Goal: Transaction & Acquisition: Purchase product/service

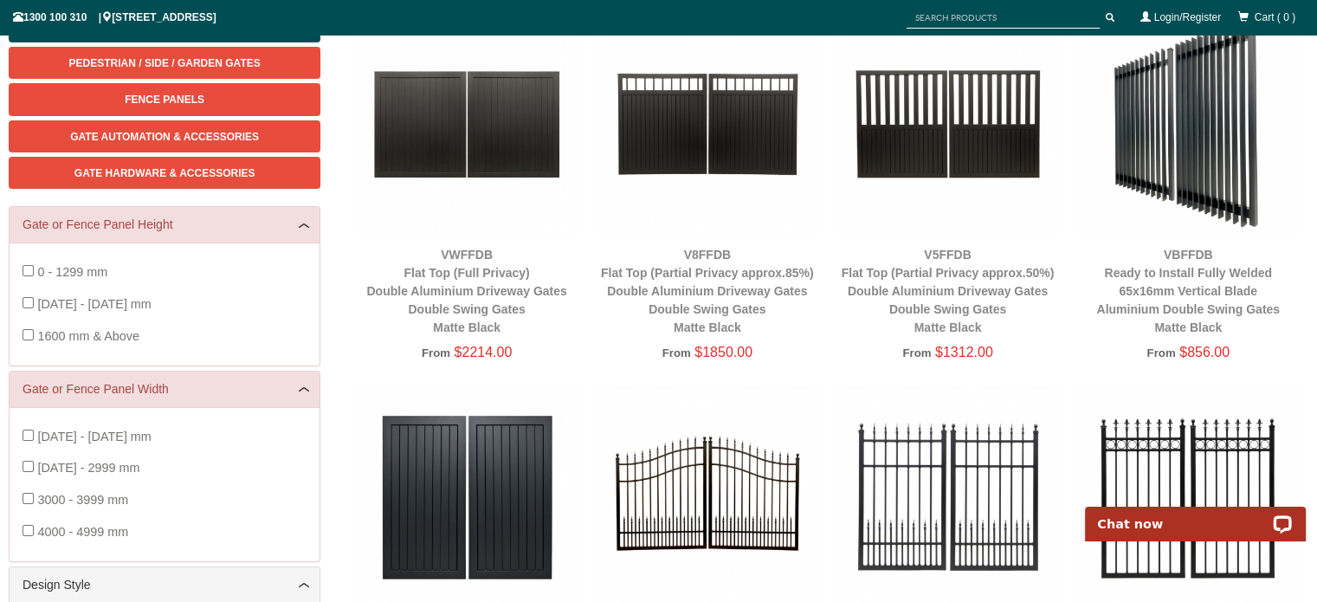
scroll to position [303, 0]
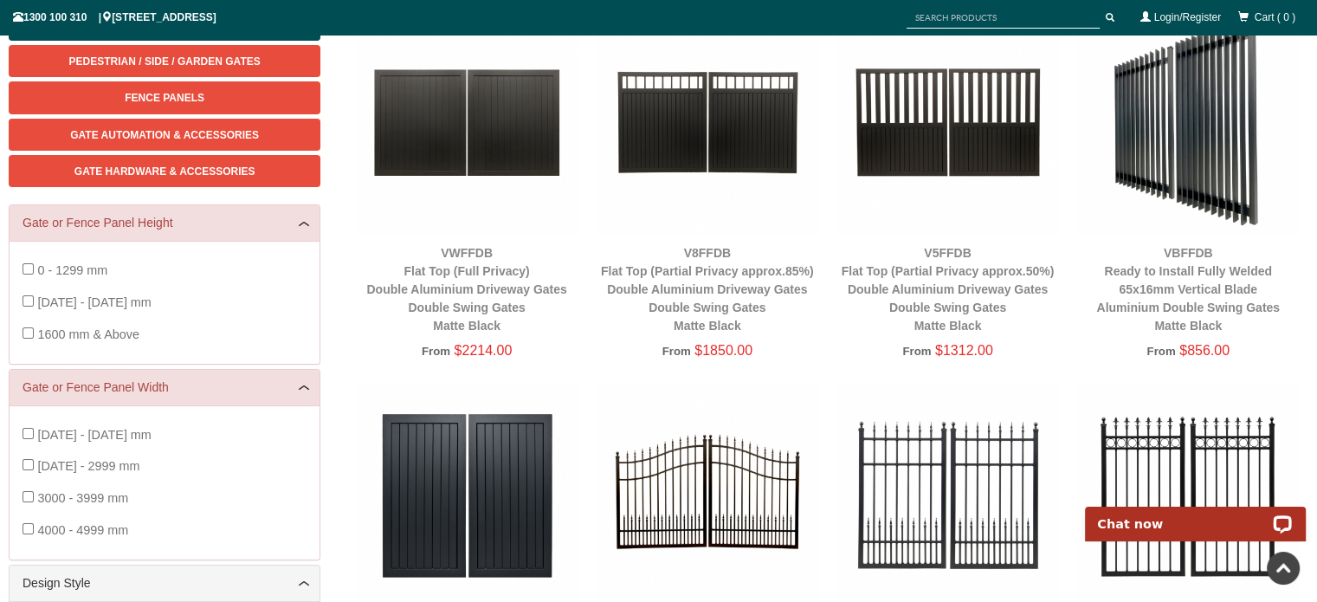
click at [1212, 314] on div "VBFFDB Ready to Install Fully Welded 65x16mm Vertical Blade Aluminium Double Sw…" at bounding box center [1187, 289] width 223 height 91
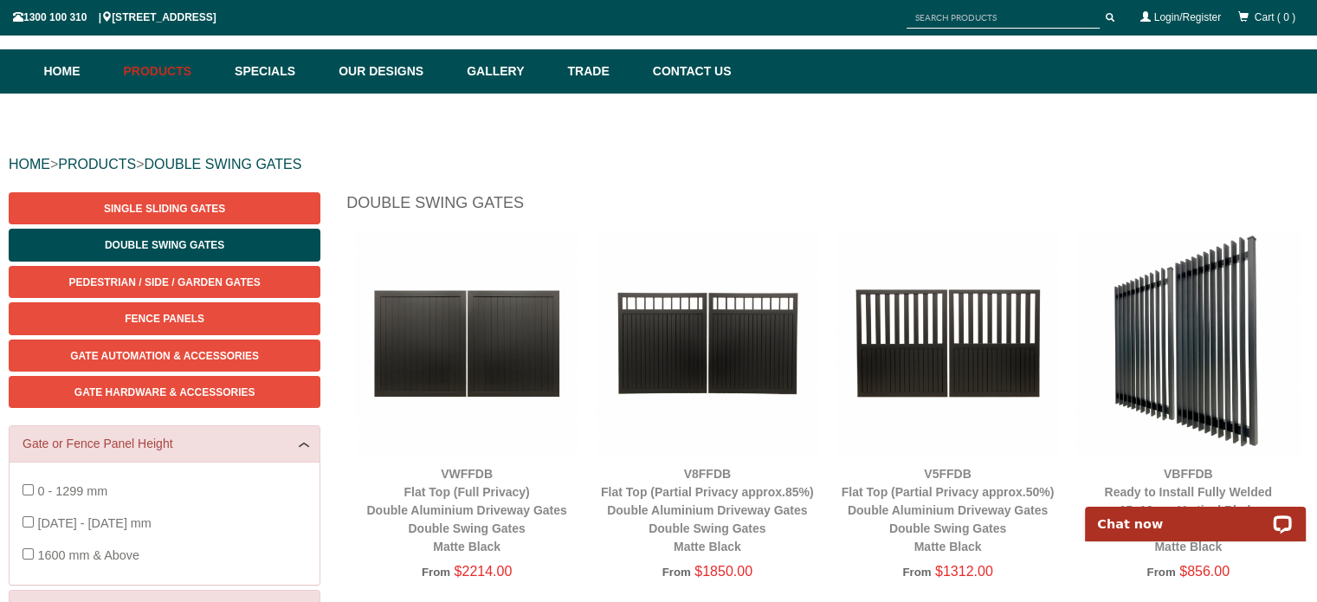
scroll to position [87, 0]
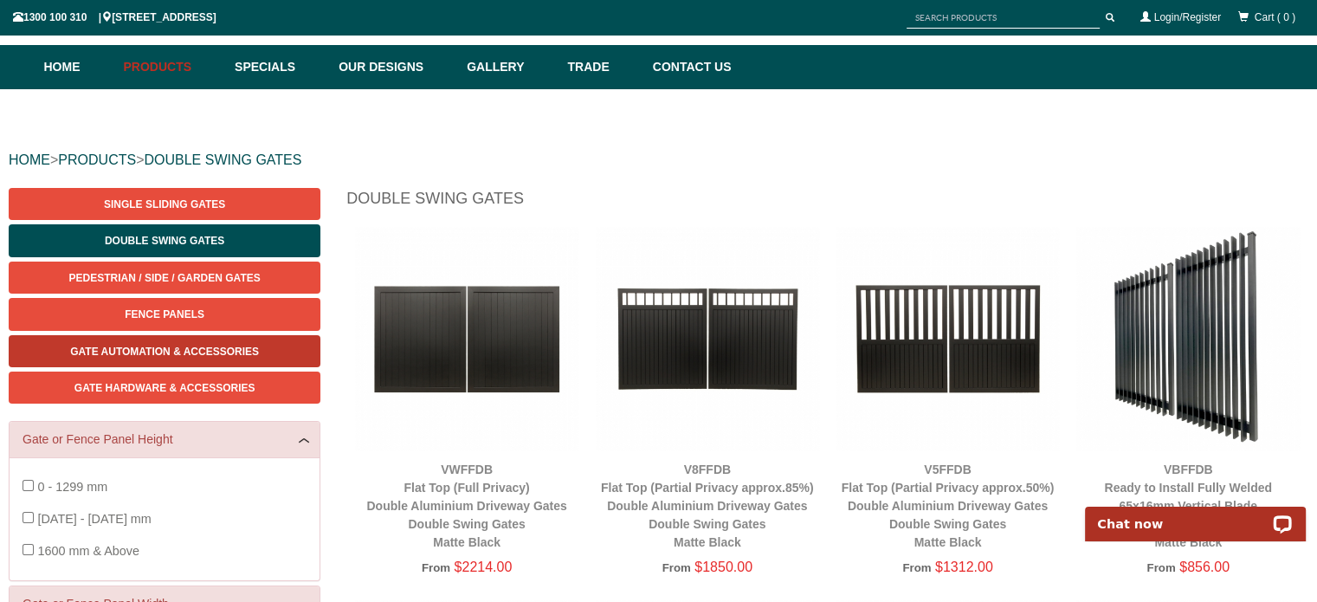
click at [222, 350] on span "Gate Automation & Accessories" at bounding box center [164, 351] width 189 height 12
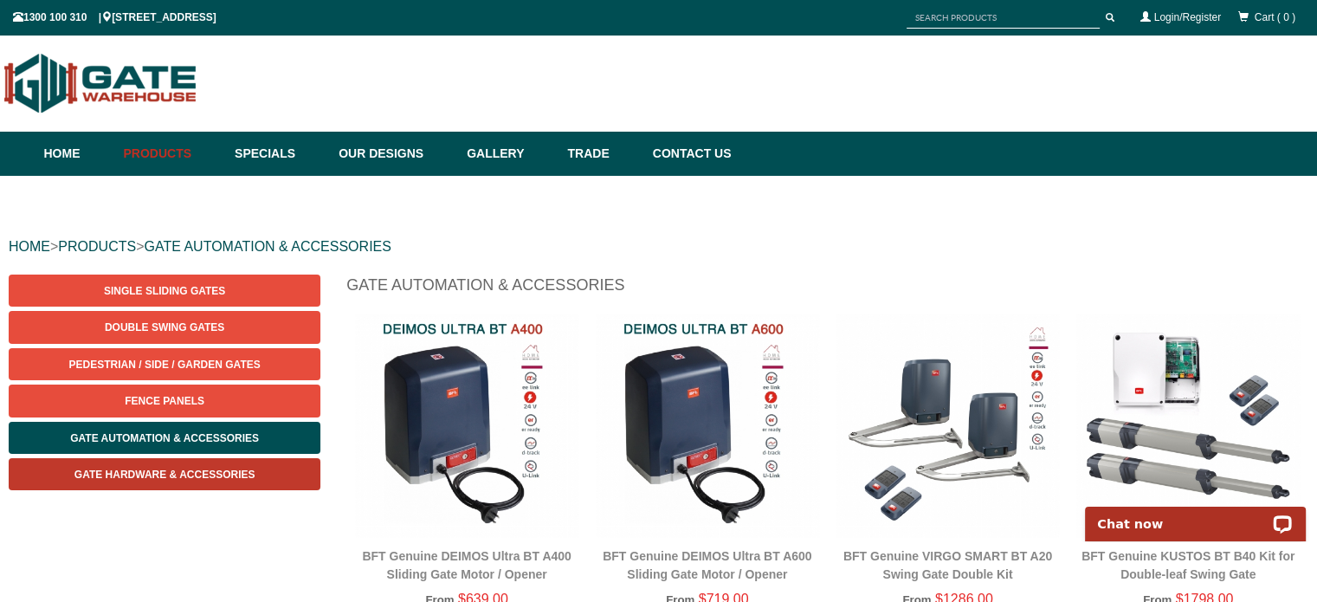
click at [230, 470] on span "Gate Hardware & Accessories" at bounding box center [164, 474] width 181 height 12
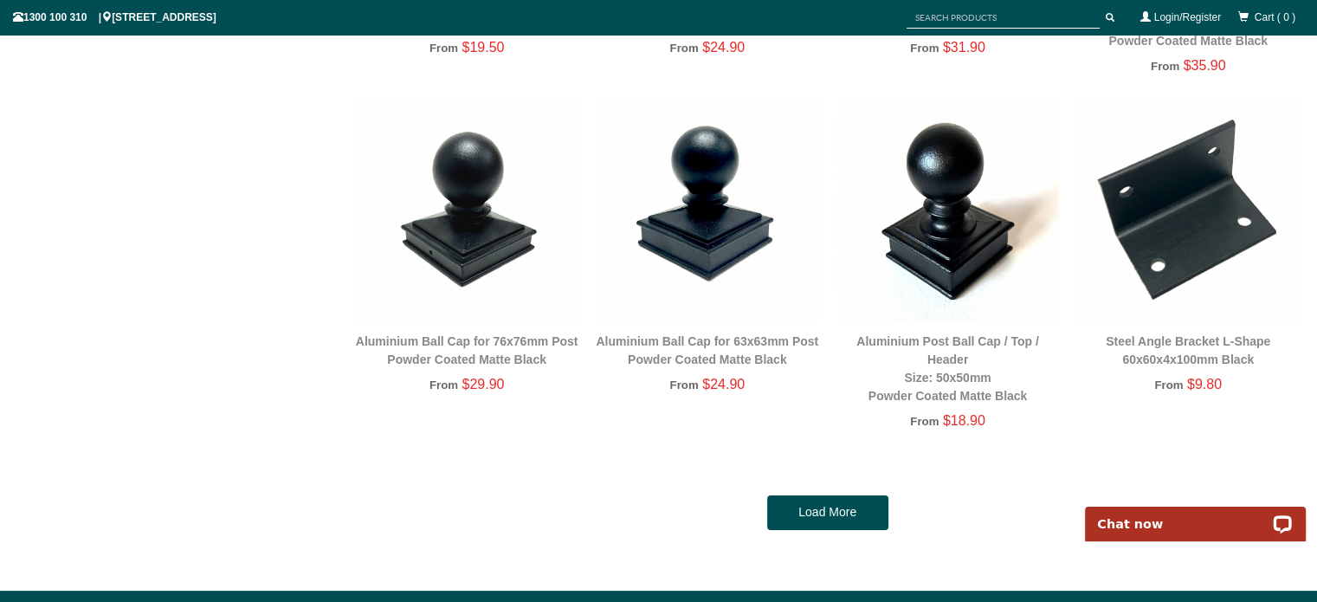
scroll to position [3247, 0]
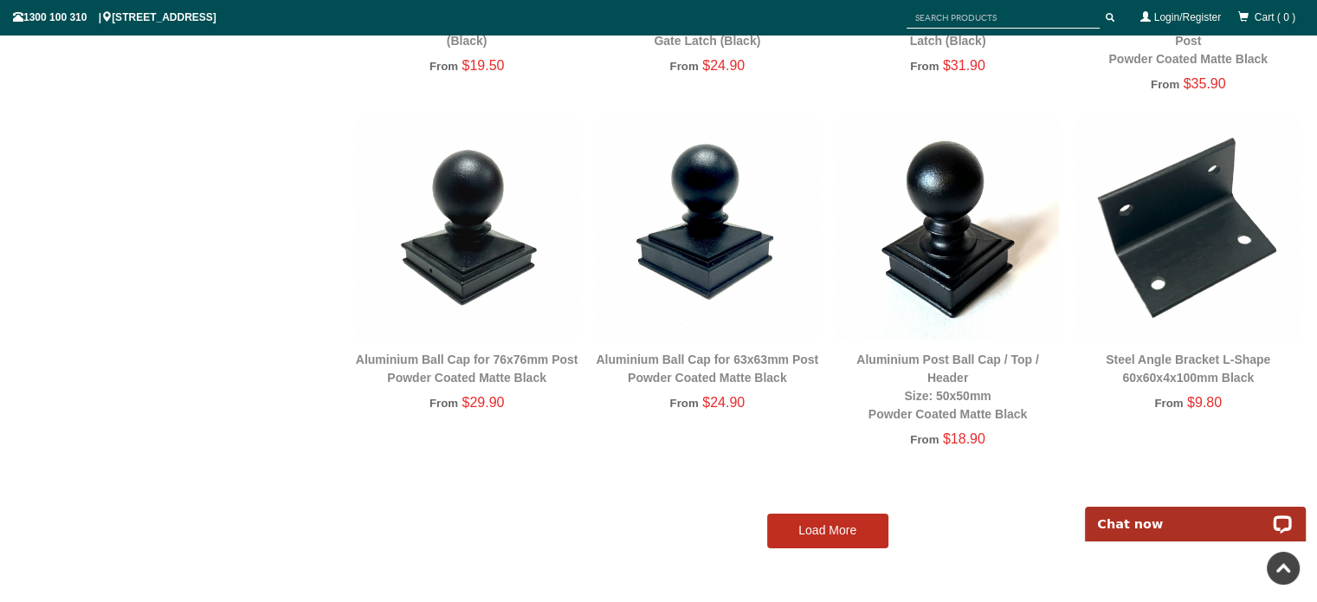
click at [809, 530] on link "Load More" at bounding box center [827, 530] width 121 height 35
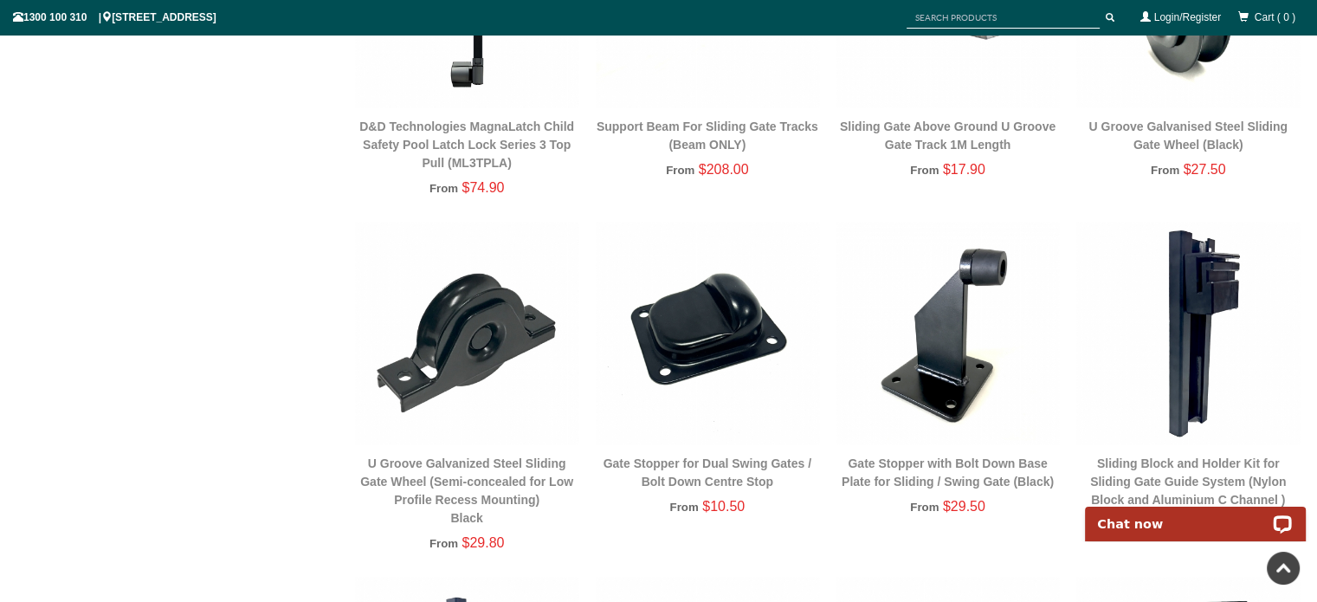
scroll to position [1429, 0]
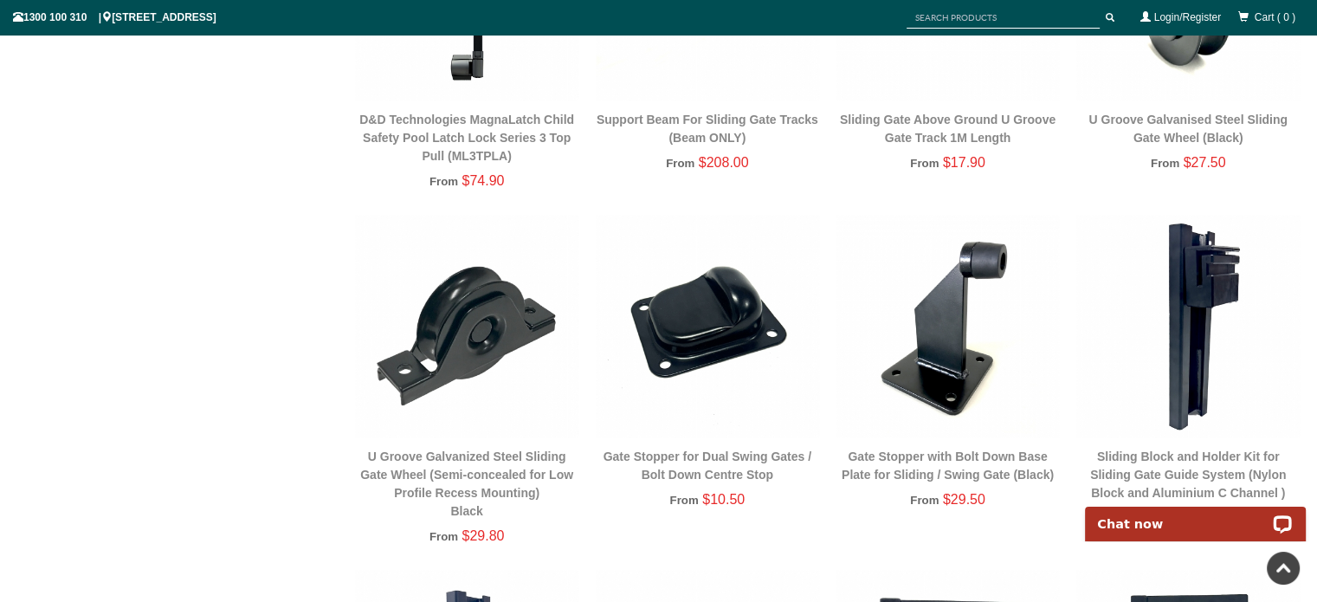
click at [696, 326] on img at bounding box center [707, 326] width 223 height 223
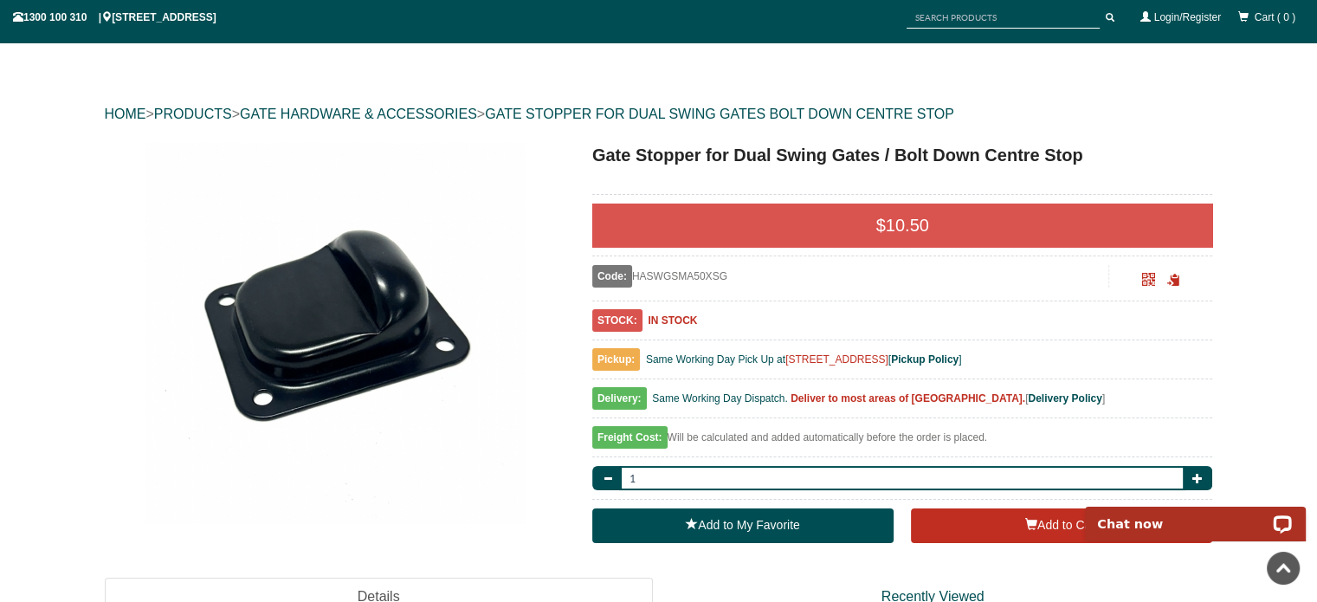
scroll to position [43, 0]
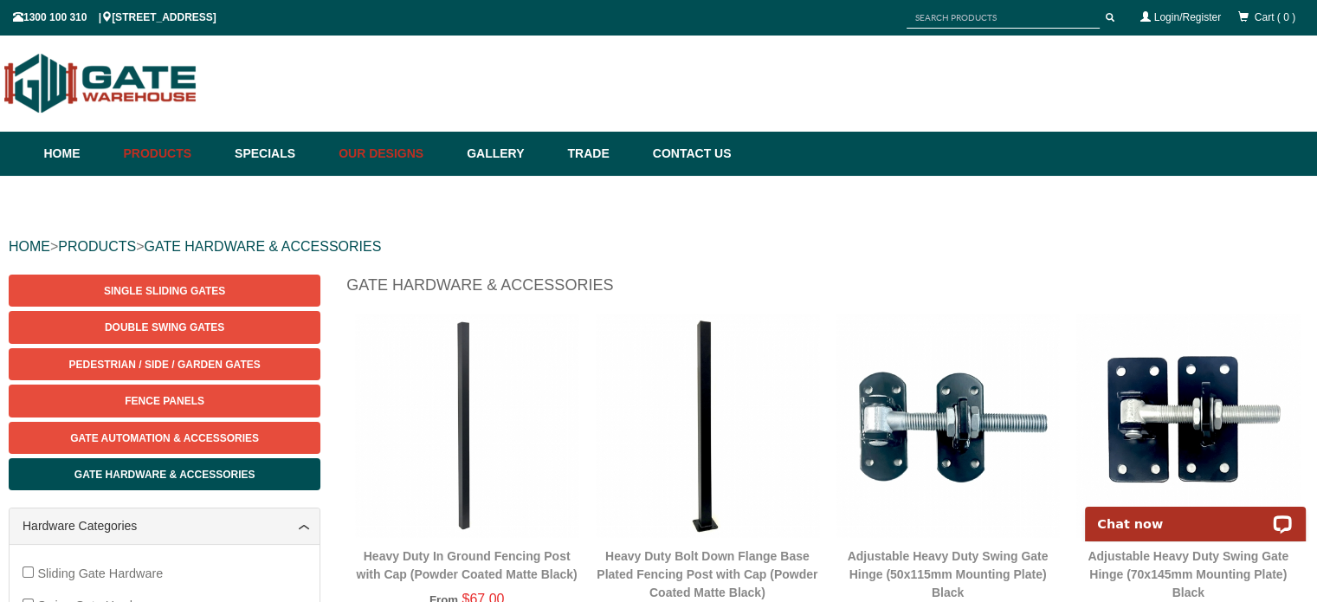
click at [389, 157] on link "Our Designs" at bounding box center [394, 154] width 128 height 44
